Goal: Transaction & Acquisition: Purchase product/service

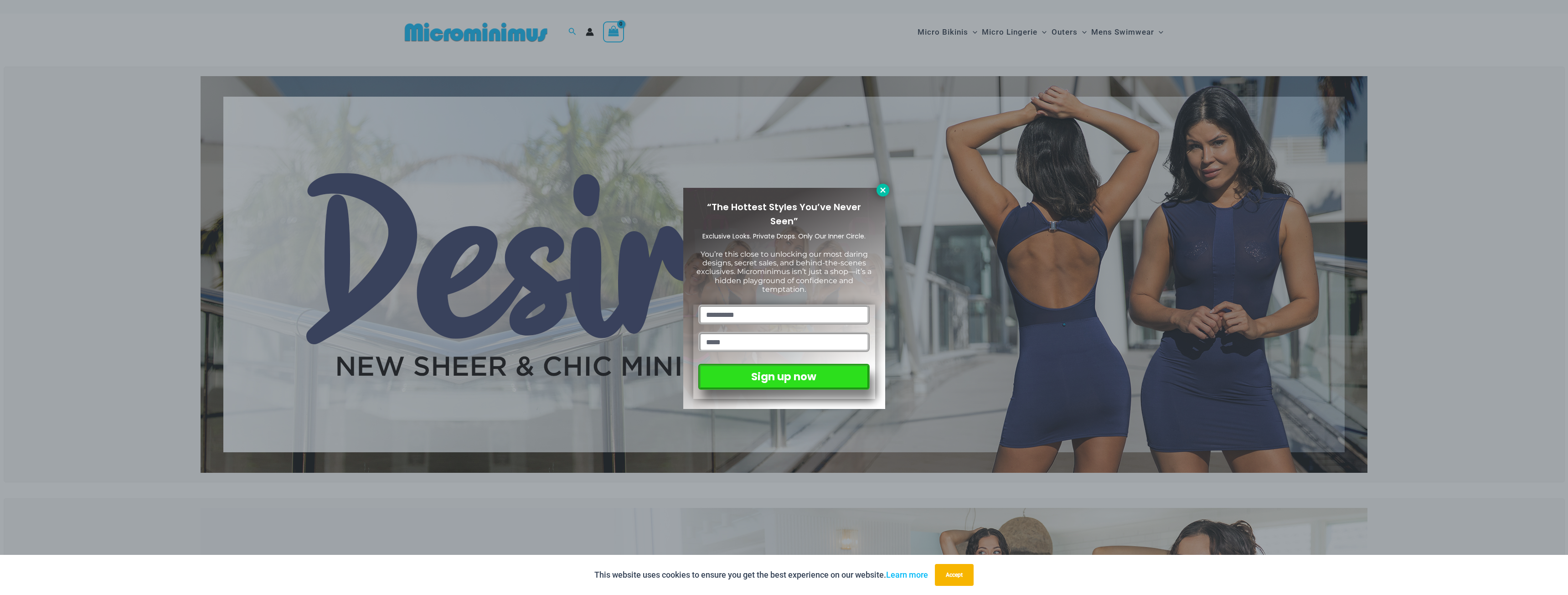
click at [881, 189] on icon at bounding box center [882, 190] width 5 height 5
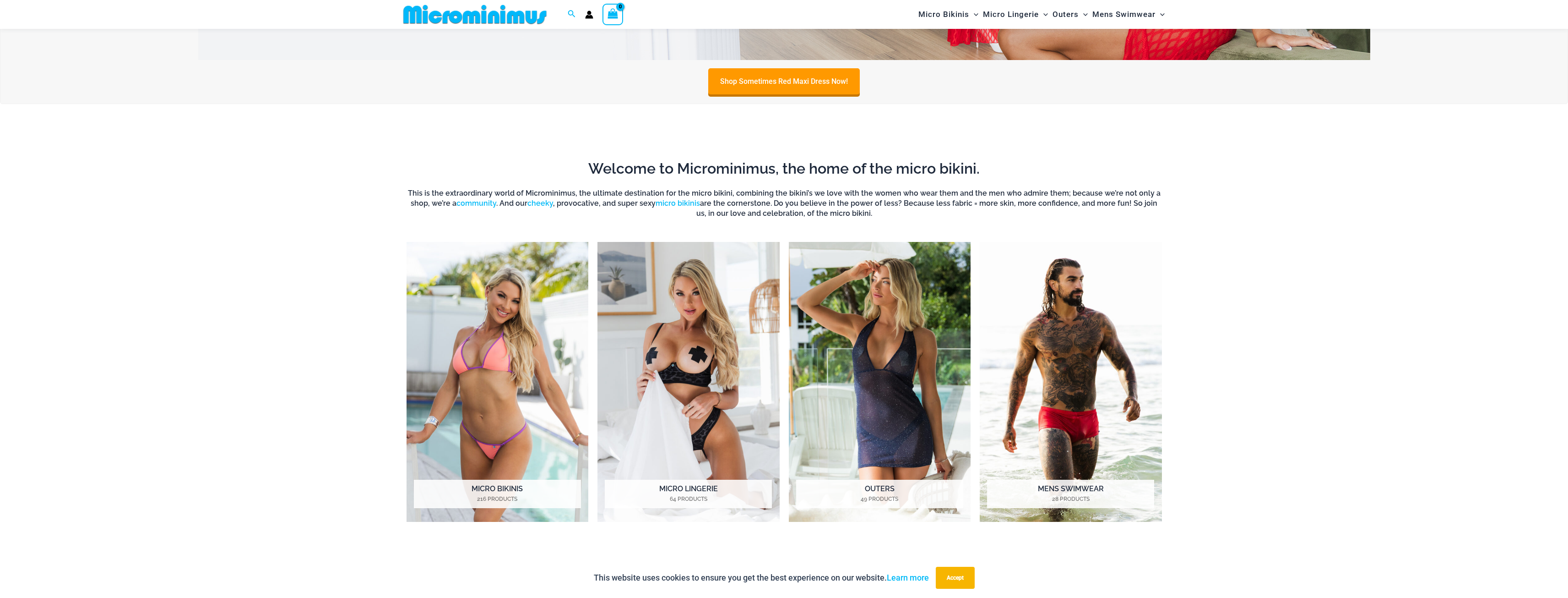
scroll to position [864, 0]
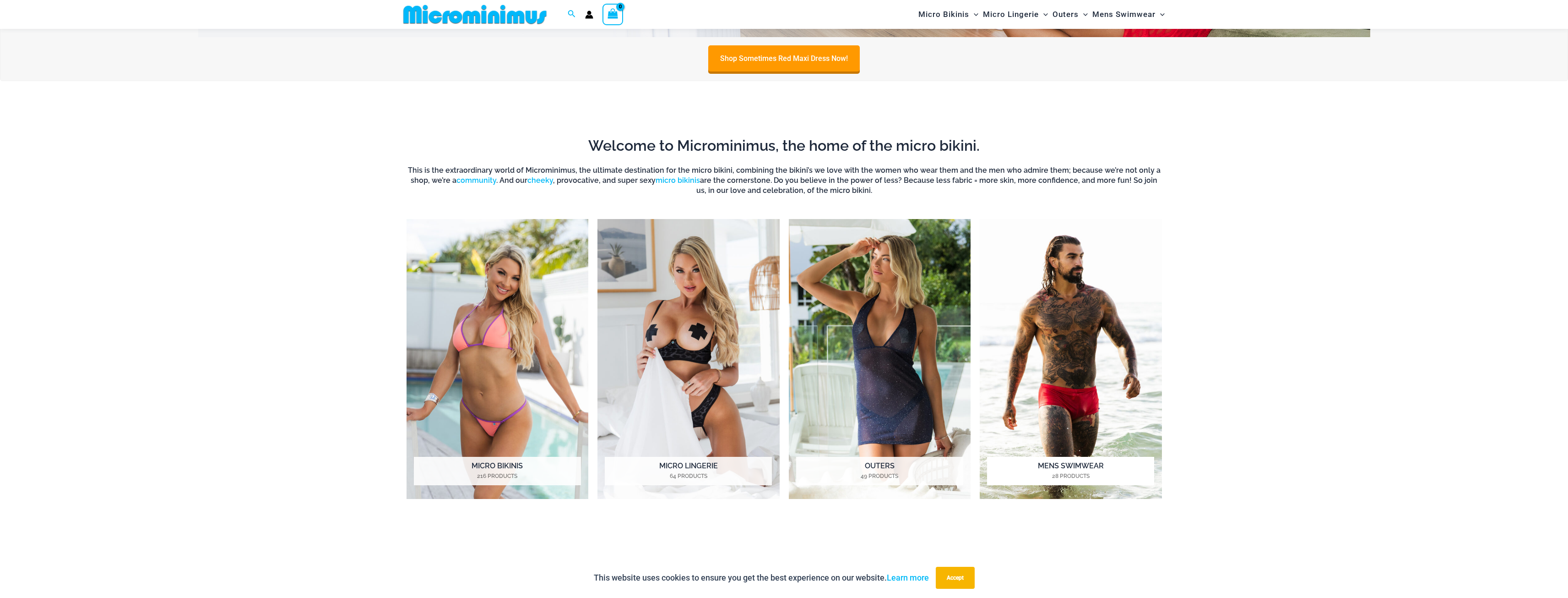
click at [1079, 462] on h2 "Mens Swimwear 28 Products" at bounding box center [1071, 471] width 167 height 28
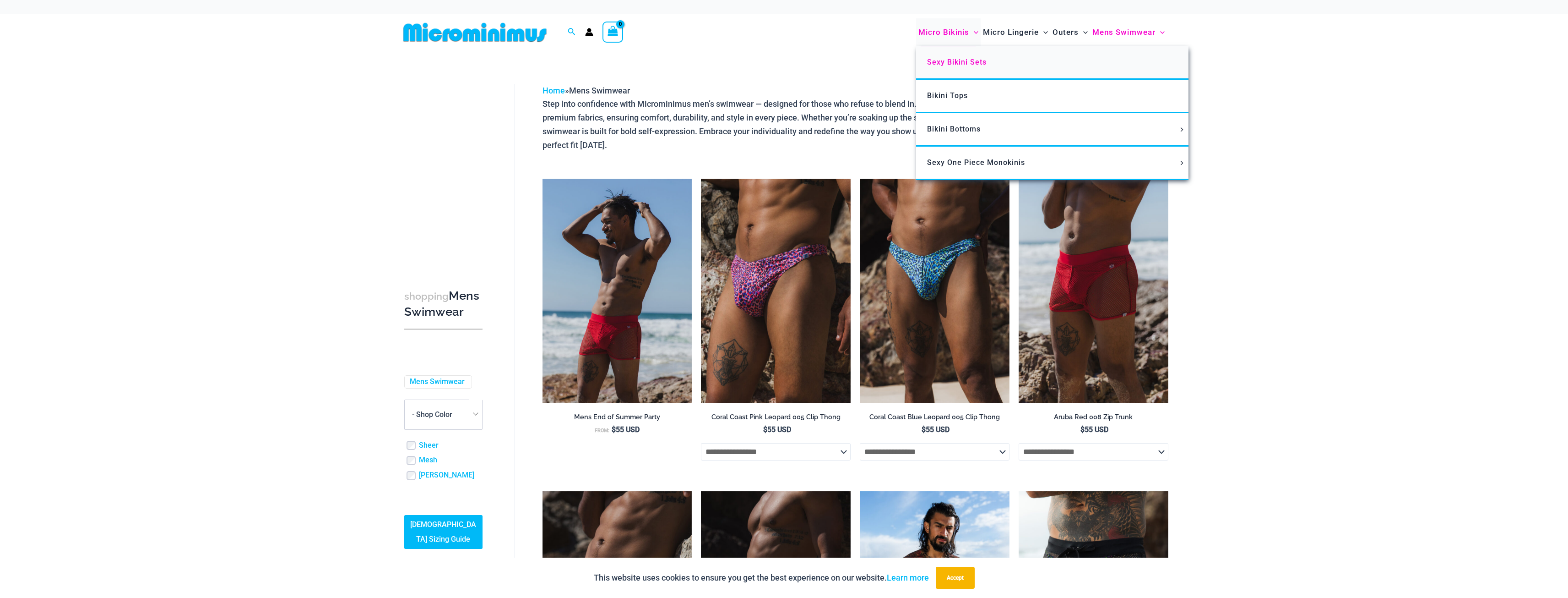
click at [965, 59] on span "Sexy Bikini Sets" at bounding box center [957, 62] width 59 height 9
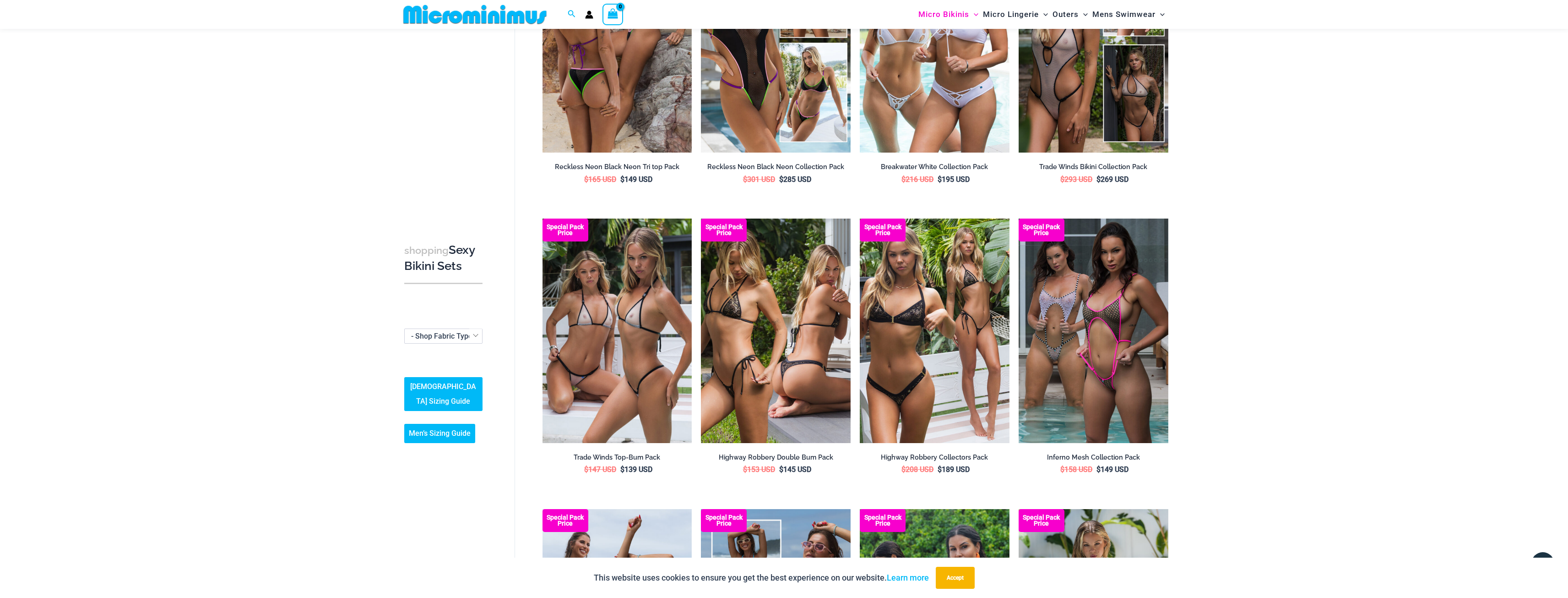
scroll to position [1046, 0]
